Goal: Task Accomplishment & Management: Manage account settings

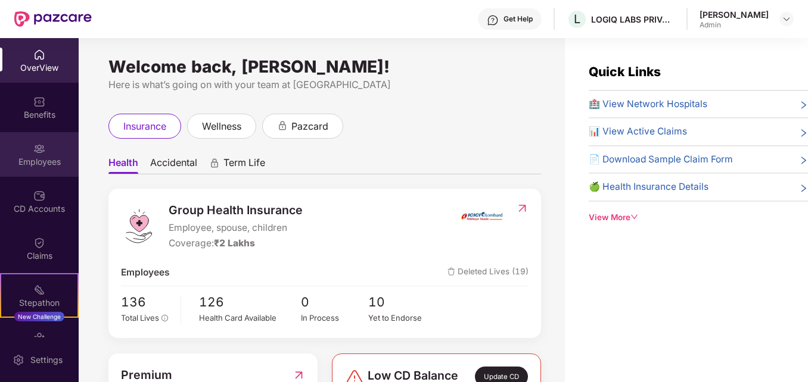
click at [33, 163] on div "Employees" at bounding box center [39, 162] width 79 height 12
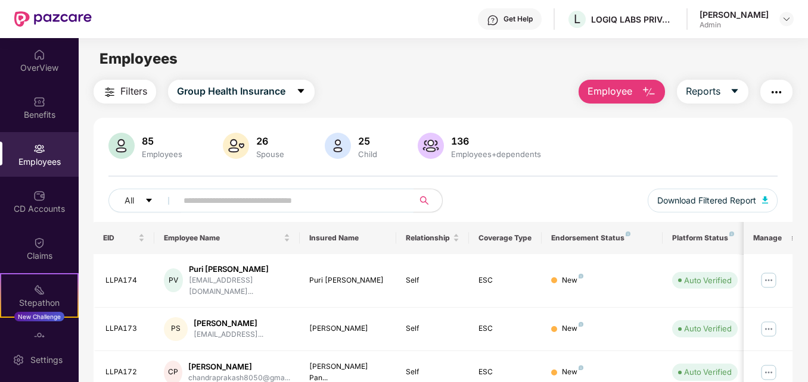
click at [211, 197] on input "text" at bounding box center [289, 201] width 213 height 18
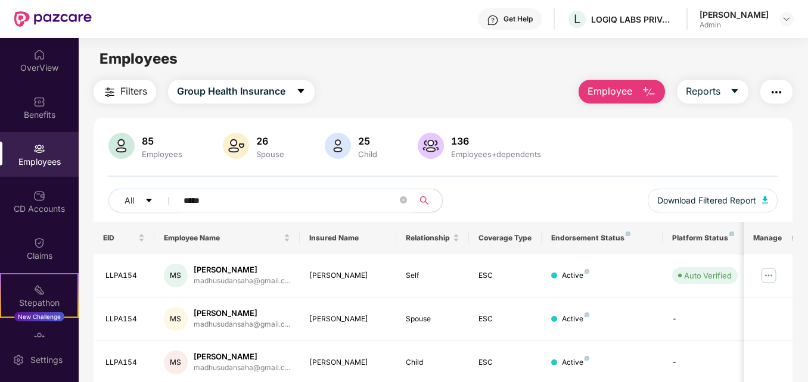
type input "*****"
click at [774, 278] on img at bounding box center [768, 275] width 19 height 19
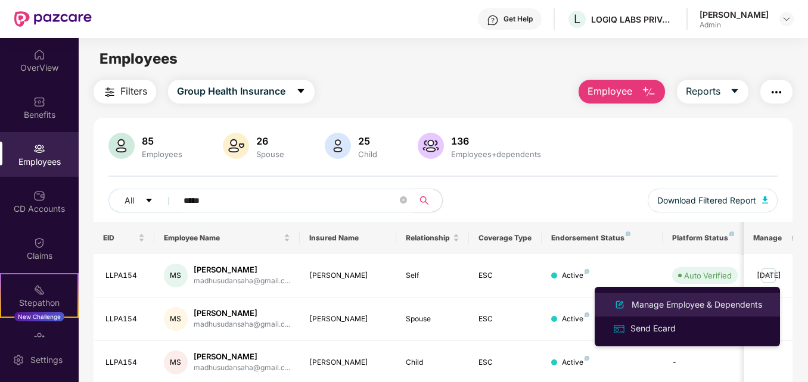
click at [652, 303] on div "Manage Employee & Dependents" at bounding box center [696, 304] width 135 height 13
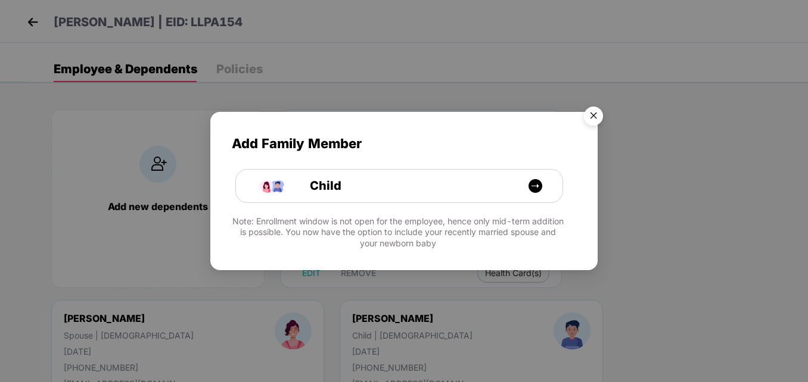
click at [597, 113] on img "Close" at bounding box center [593, 117] width 33 height 33
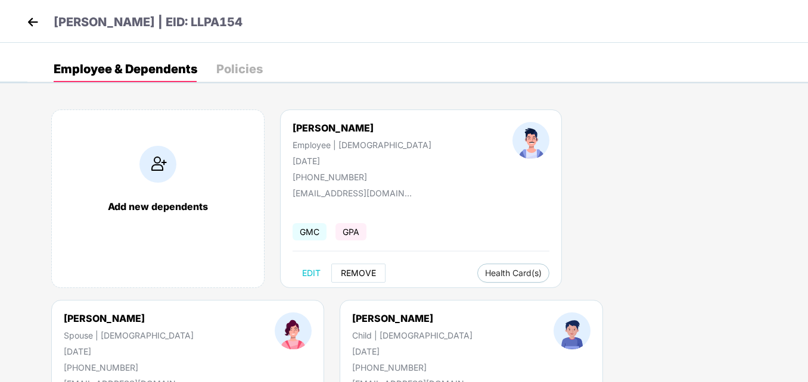
click at [359, 273] on span "REMOVE" at bounding box center [358, 274] width 35 height 10
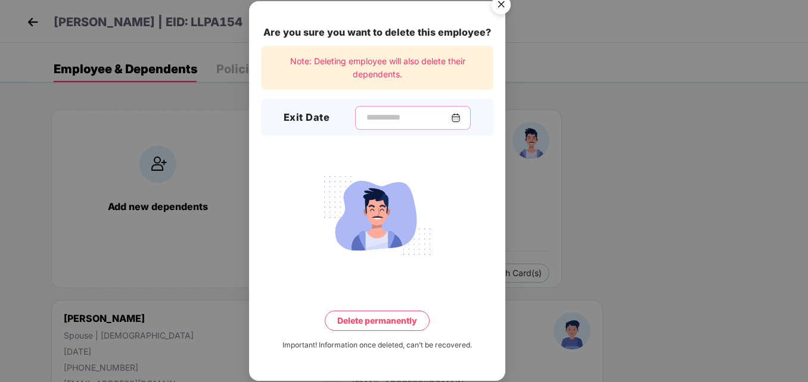
click at [365, 120] on input at bounding box center [408, 117] width 86 height 13
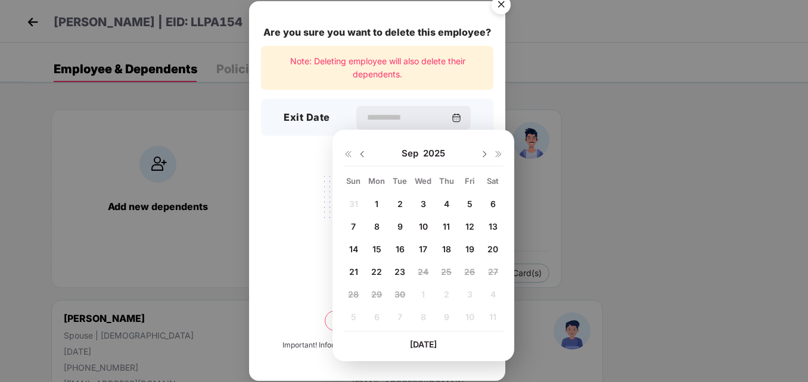
click at [378, 270] on span "22" at bounding box center [376, 272] width 11 height 10
type input "**********"
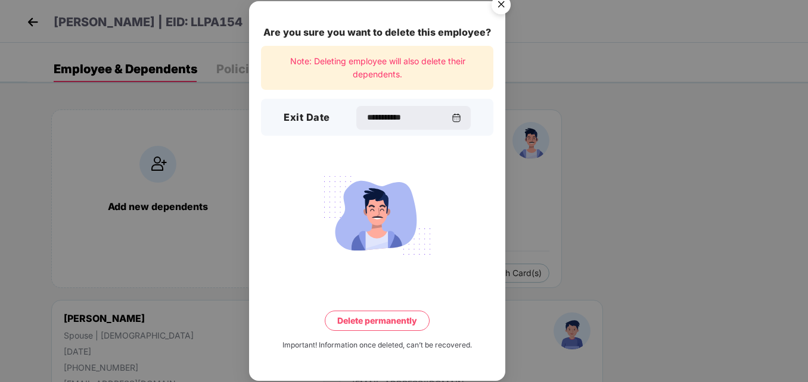
click at [367, 327] on button "Delete permanently" at bounding box center [377, 321] width 105 height 20
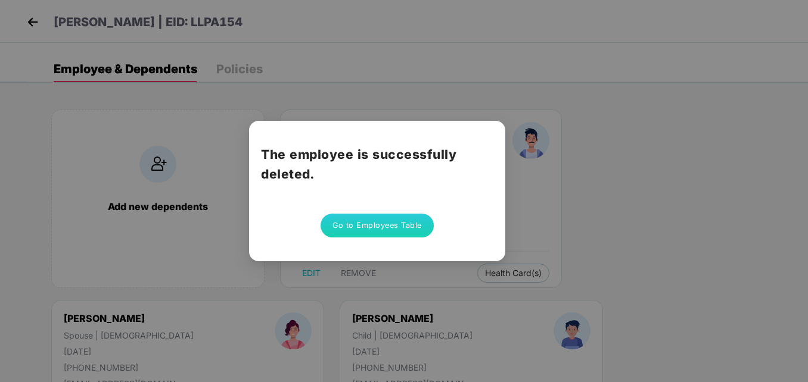
click at [394, 229] on button "Go to Employees Table" at bounding box center [376, 226] width 113 height 24
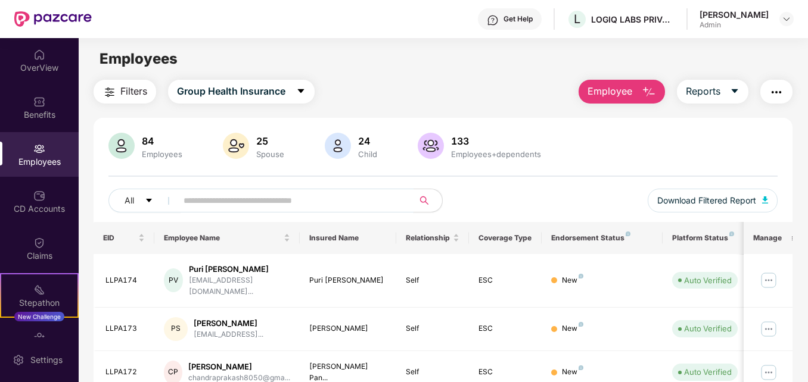
click at [205, 201] on input "text" at bounding box center [289, 201] width 213 height 18
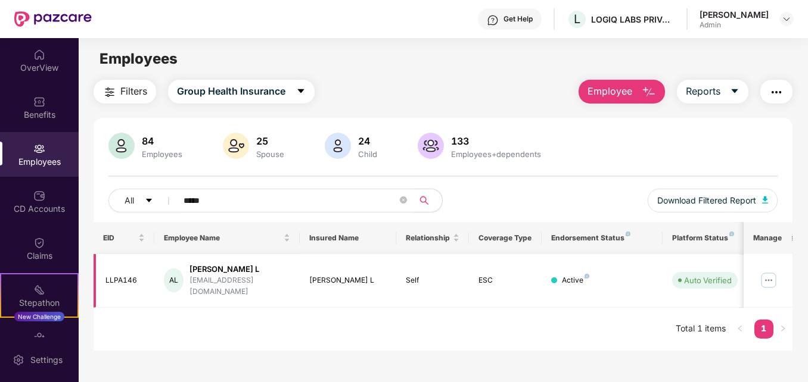
type input "*****"
click at [772, 276] on img at bounding box center [768, 280] width 19 height 19
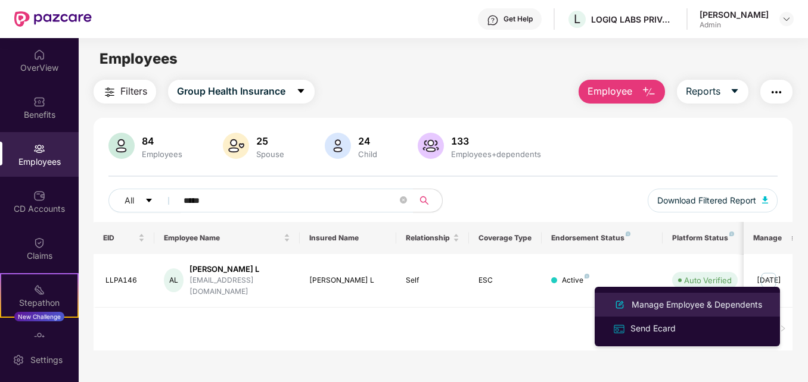
click at [662, 297] on li "Manage Employee & Dependents" at bounding box center [686, 305] width 185 height 24
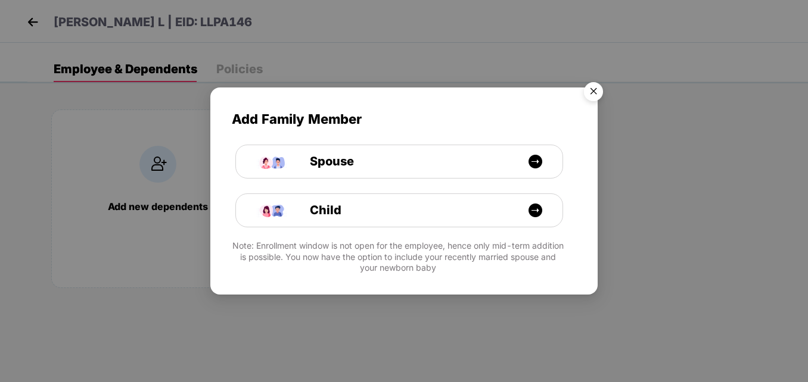
click at [599, 96] on img "Close" at bounding box center [593, 93] width 33 height 33
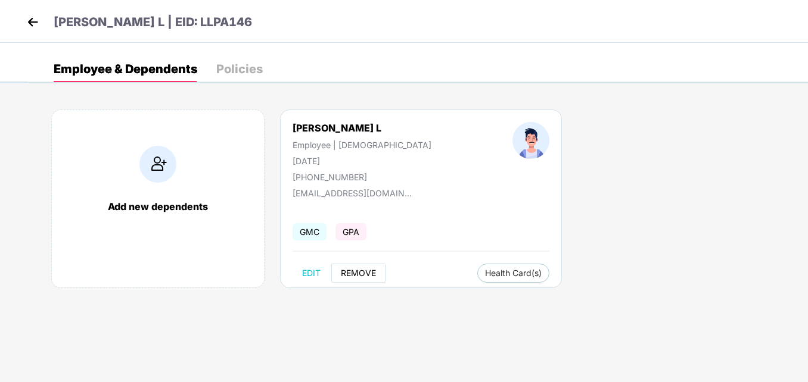
click at [350, 273] on span "REMOVE" at bounding box center [358, 274] width 35 height 10
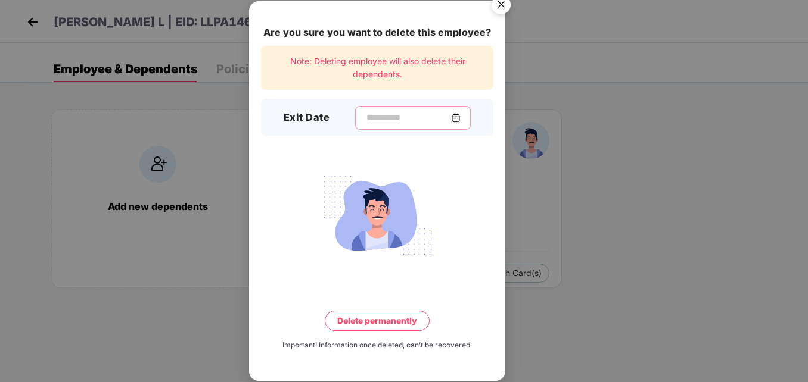
click at [415, 119] on input at bounding box center [408, 117] width 86 height 13
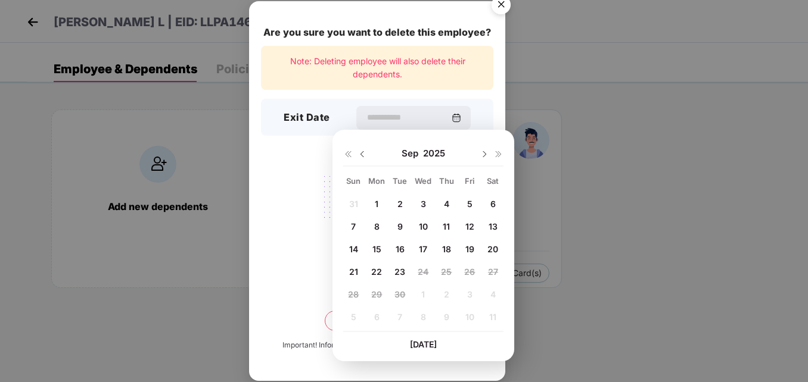
click at [499, 250] on div "20" at bounding box center [493, 250] width 18 height 18
type input "**********"
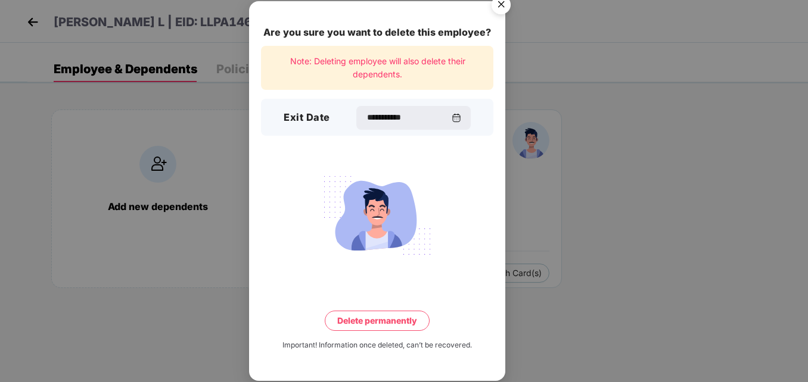
click at [376, 323] on button "Delete permanently" at bounding box center [377, 321] width 105 height 20
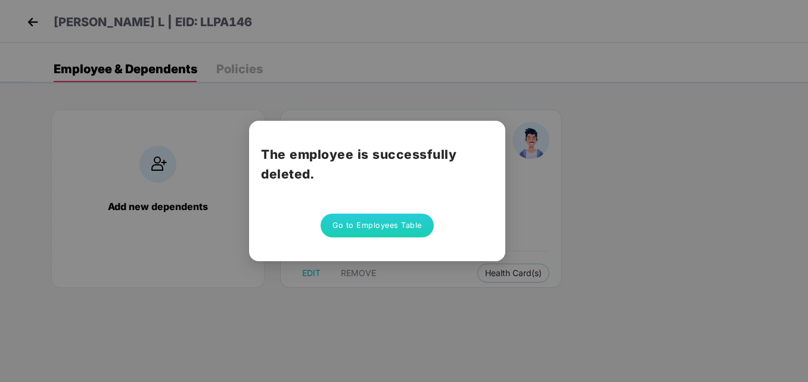
click at [393, 222] on button "Go to Employees Table" at bounding box center [376, 226] width 113 height 24
